Goal: Task Accomplishment & Management: Use online tool/utility

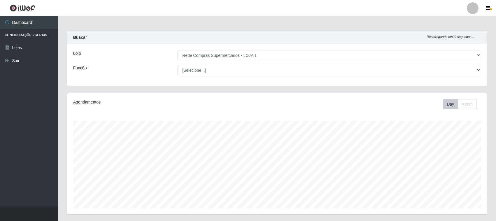
select select "158"
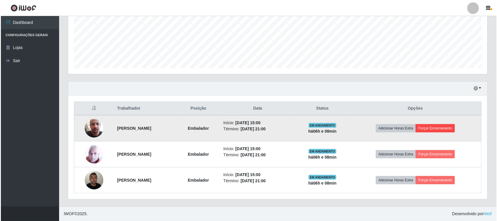
scroll to position [121, 419]
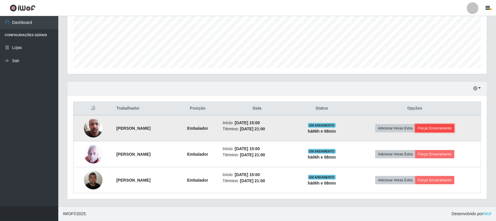
click at [432, 127] on button "Forçar Encerramento" at bounding box center [434, 128] width 39 height 8
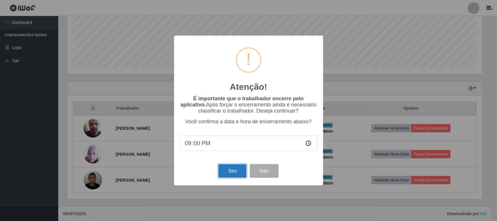
click at [237, 169] on button "Sim" at bounding box center [232, 171] width 28 height 14
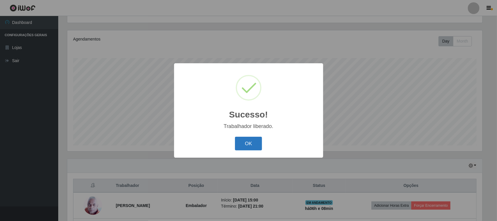
click at [248, 141] on button "OK" at bounding box center [248, 144] width 27 height 14
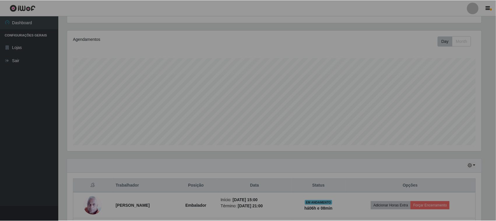
scroll to position [121, 419]
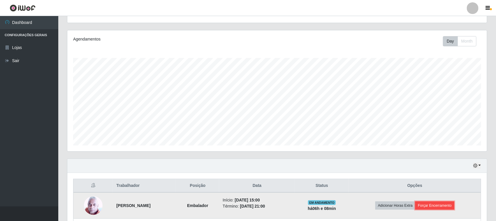
click at [451, 203] on button "Forçar Encerramento" at bounding box center [434, 205] width 39 height 8
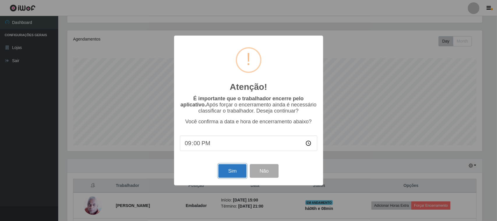
click at [236, 173] on button "Sim" at bounding box center [232, 171] width 28 height 14
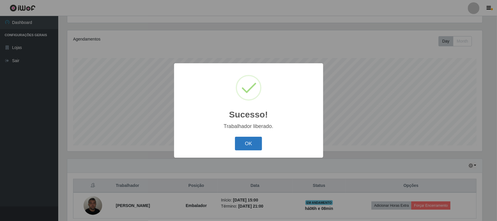
click at [249, 146] on button "OK" at bounding box center [248, 144] width 27 height 14
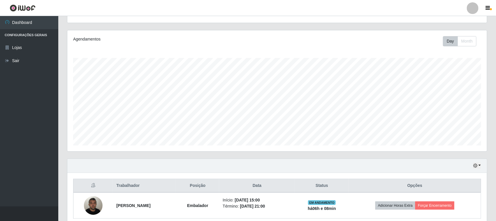
scroll to position [89, 0]
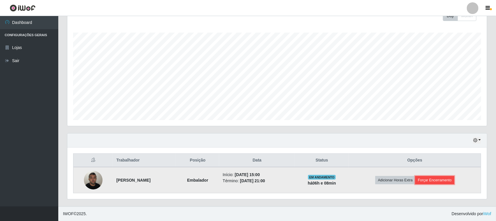
click at [439, 180] on button "Forçar Encerramento" at bounding box center [434, 180] width 39 height 8
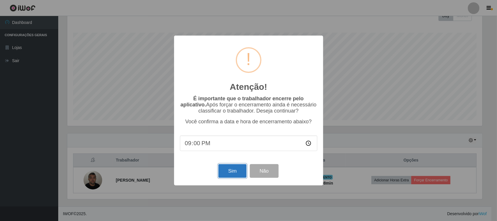
click at [223, 176] on button "Sim" at bounding box center [232, 171] width 28 height 14
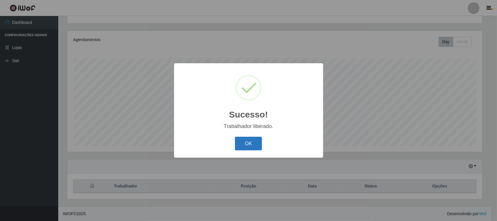
click at [255, 147] on button "OK" at bounding box center [248, 144] width 27 height 14
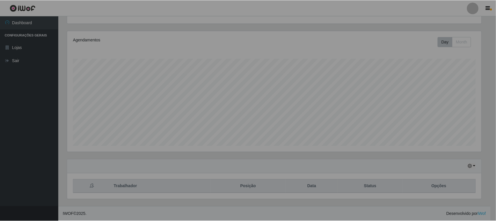
scroll to position [121, 419]
